Goal: Find specific page/section

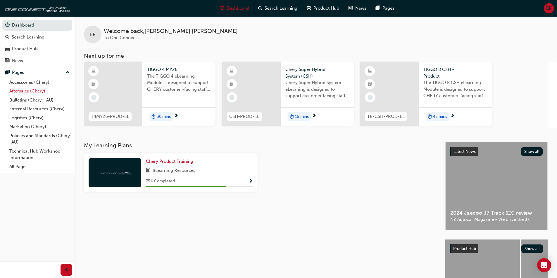
click at [30, 93] on link "Aftersales (Chery)" at bounding box center [39, 91] width 65 height 9
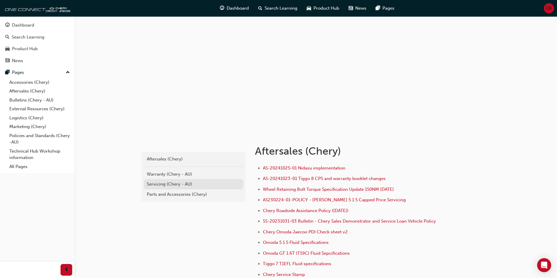
click at [156, 186] on div "Servicing (Chery - AU)" at bounding box center [193, 184] width 93 height 7
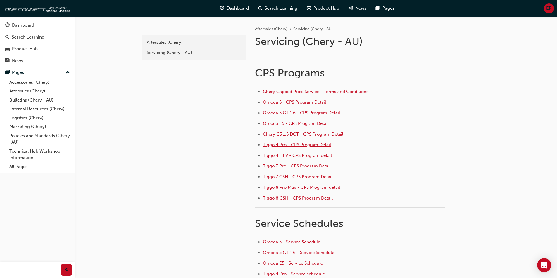
click at [290, 147] on span "Tiggo 4 Pro - CPS Program Detail" at bounding box center [297, 144] width 68 height 5
